Goal: Information Seeking & Learning: Find specific fact

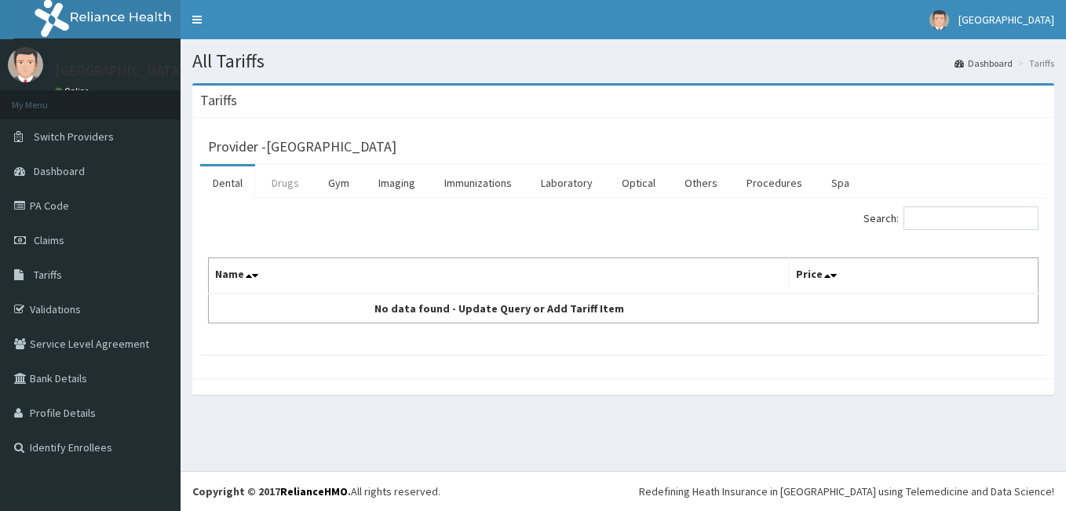
click at [282, 181] on link "Drugs" at bounding box center [285, 182] width 53 height 33
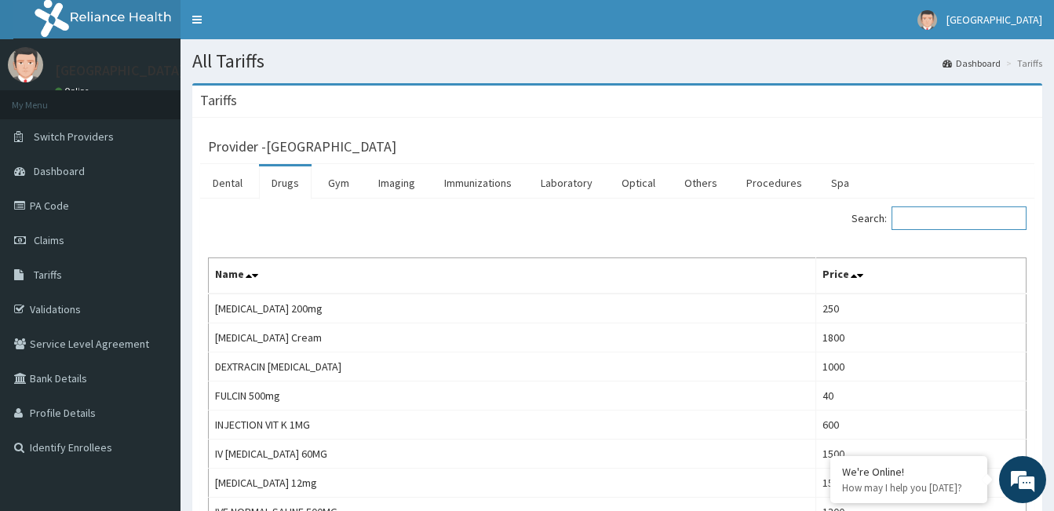
click at [975, 217] on input "Search:" at bounding box center [958, 218] width 135 height 24
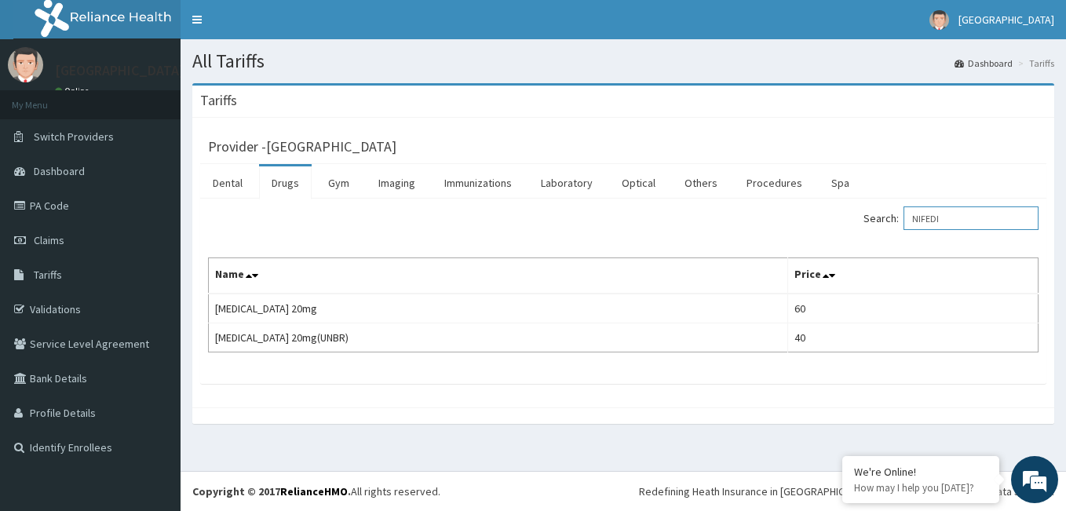
drag, startPoint x: 970, startPoint y: 222, endPoint x: 845, endPoint y: 228, distance: 124.9
click at [846, 228] on div "Search: NIFEDI" at bounding box center [836, 219] width 403 height 27
drag, startPoint x: 958, startPoint y: 220, endPoint x: 872, endPoint y: 213, distance: 86.7
click at [871, 220] on div "Search: ARTHEM" at bounding box center [836, 219] width 403 height 27
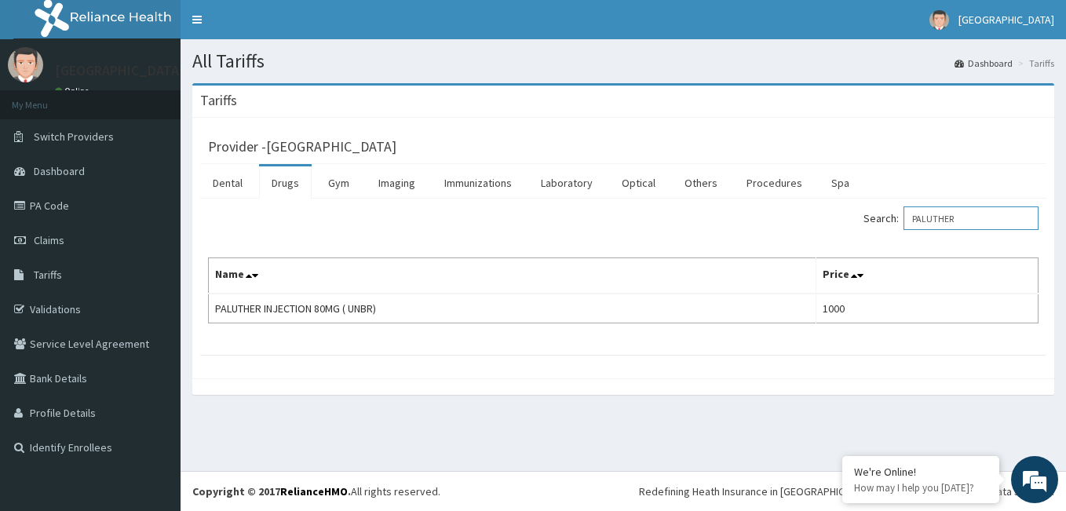
type input "PALUTHER"
click at [60, 210] on link "PA Code" at bounding box center [90, 205] width 180 height 35
